Goal: Navigation & Orientation: Find specific page/section

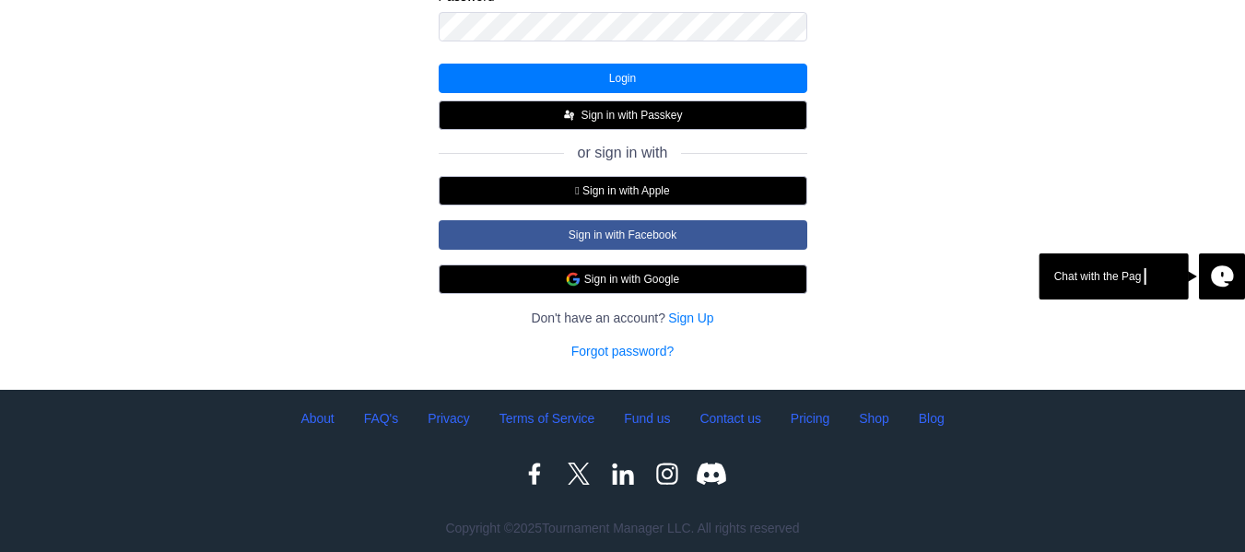
scroll to position [343, 0]
click at [614, 275] on button "Sign in with Google" at bounding box center [623, 278] width 369 height 29
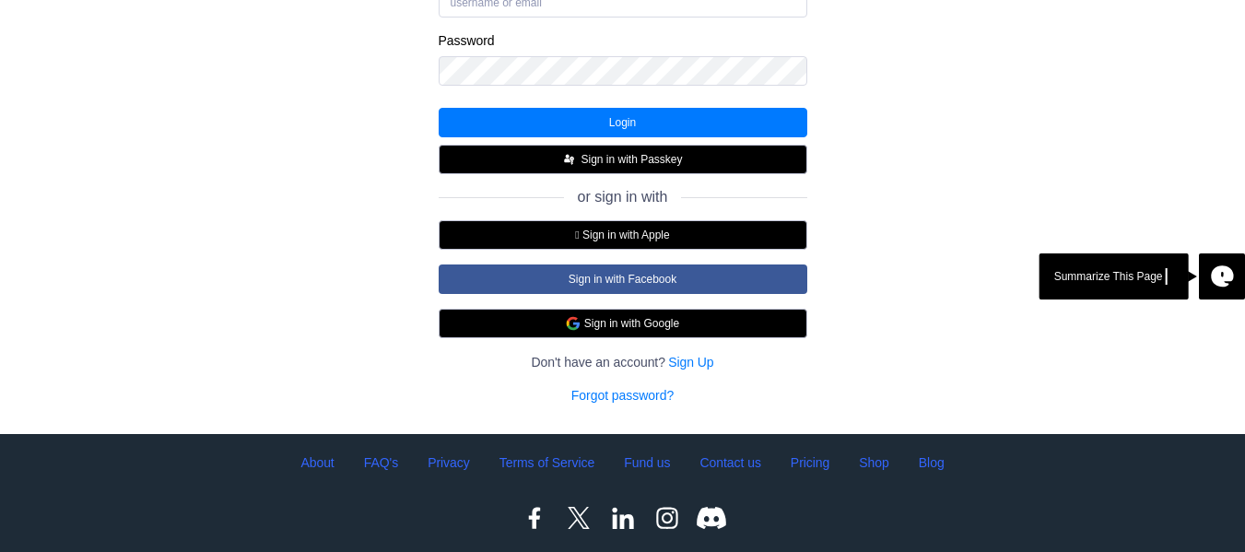
scroll to position [297, 0]
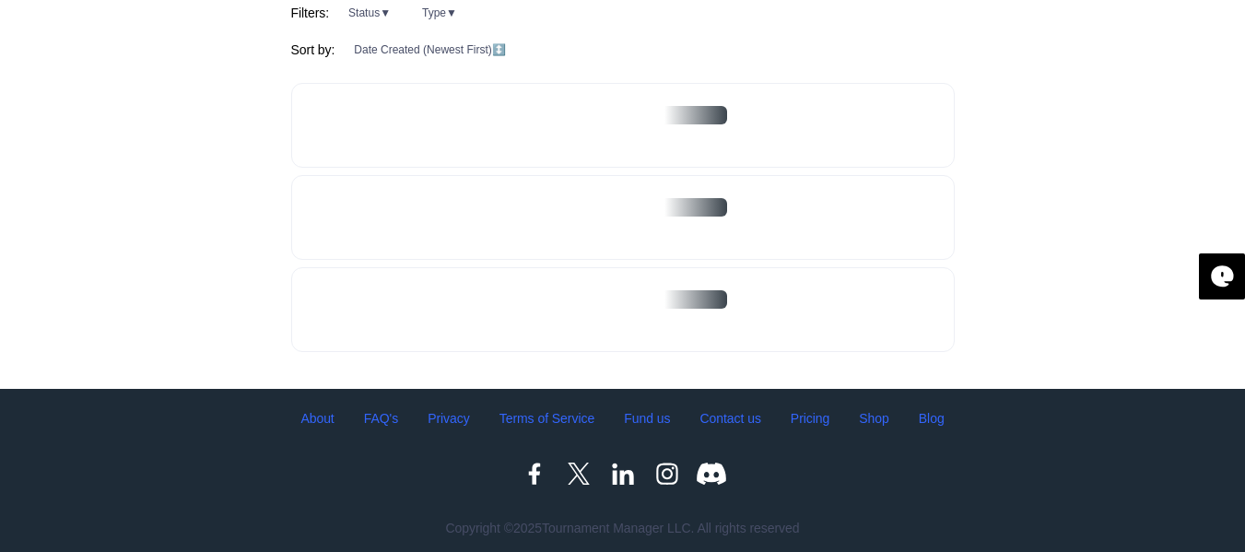
scroll to position [292, 0]
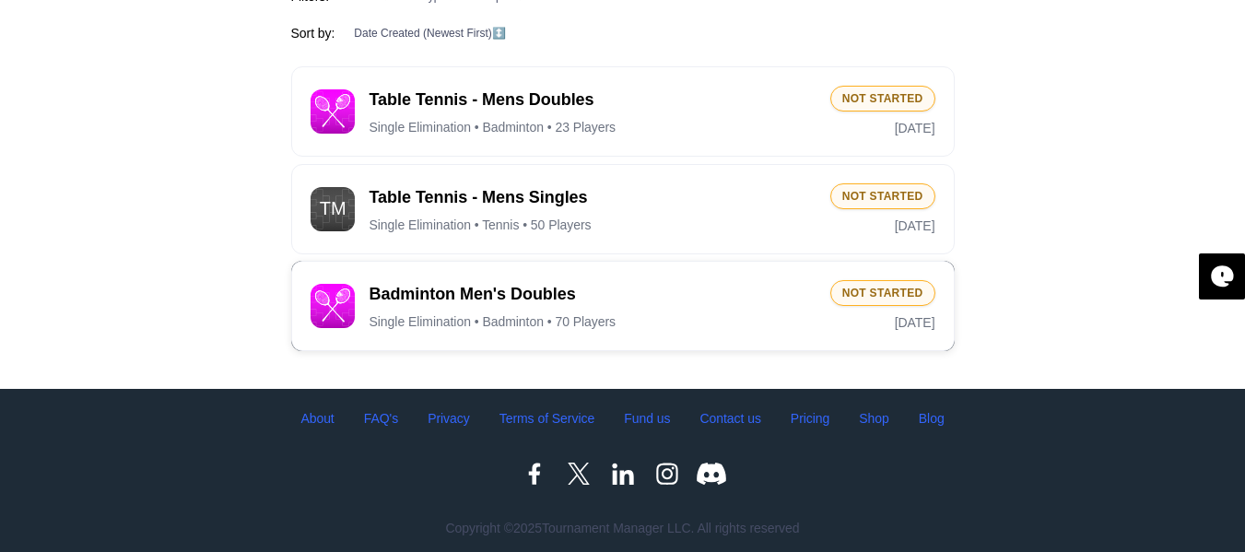
click at [668, 309] on div "Badminton Men's Doubles Single Elimination • Badminton • 70 Players" at bounding box center [592, 306] width 446 height 47
